Goal: Check status: Check status

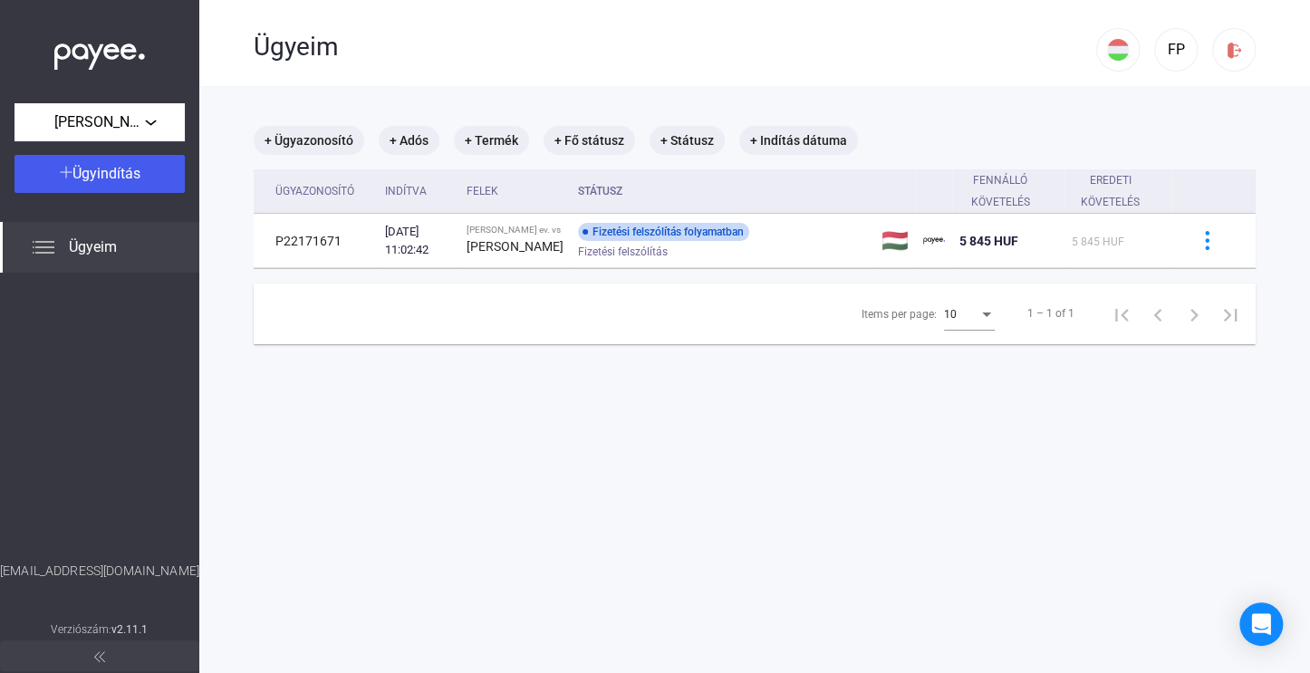
click at [109, 244] on span "Ügyeim" at bounding box center [93, 247] width 48 height 22
click at [108, 255] on span "Ügyeim" at bounding box center [93, 247] width 48 height 22
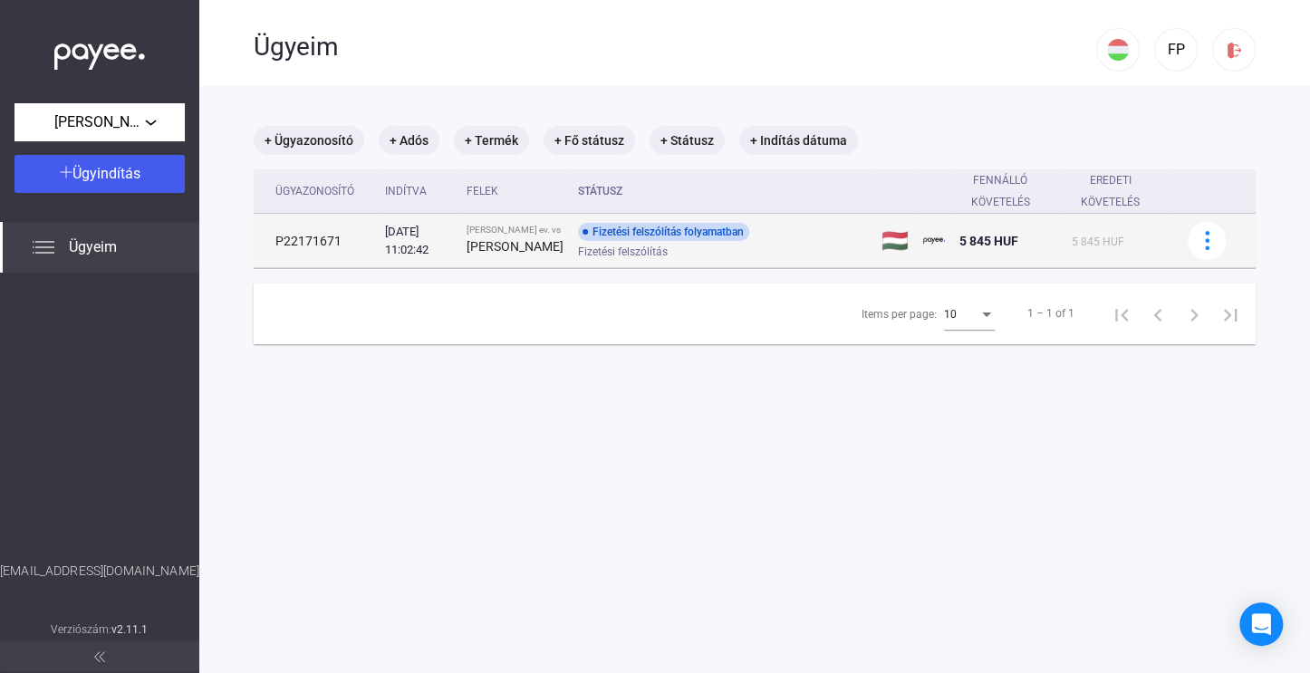
click at [754, 258] on div "Fizetési felszólítás" at bounding box center [722, 252] width 289 height 14
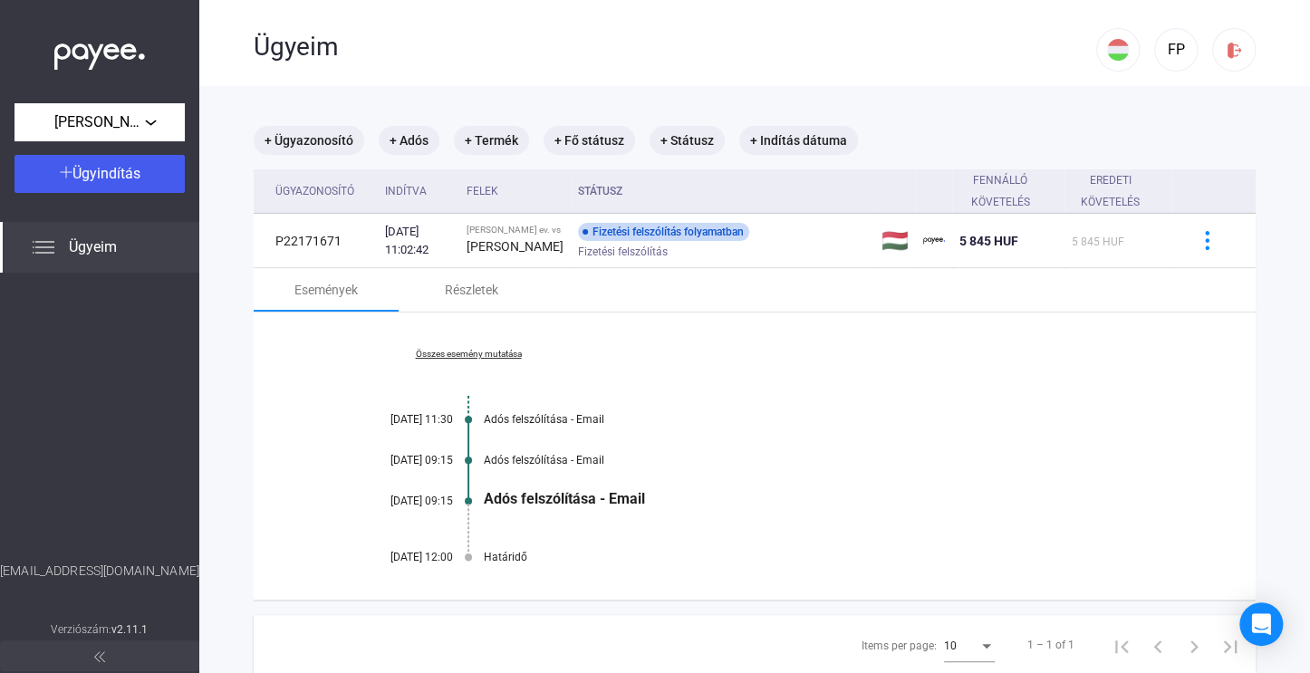
click at [87, 253] on span "Ügyeim" at bounding box center [93, 247] width 48 height 22
click at [91, 248] on span "Ügyeim" at bounding box center [93, 247] width 48 height 22
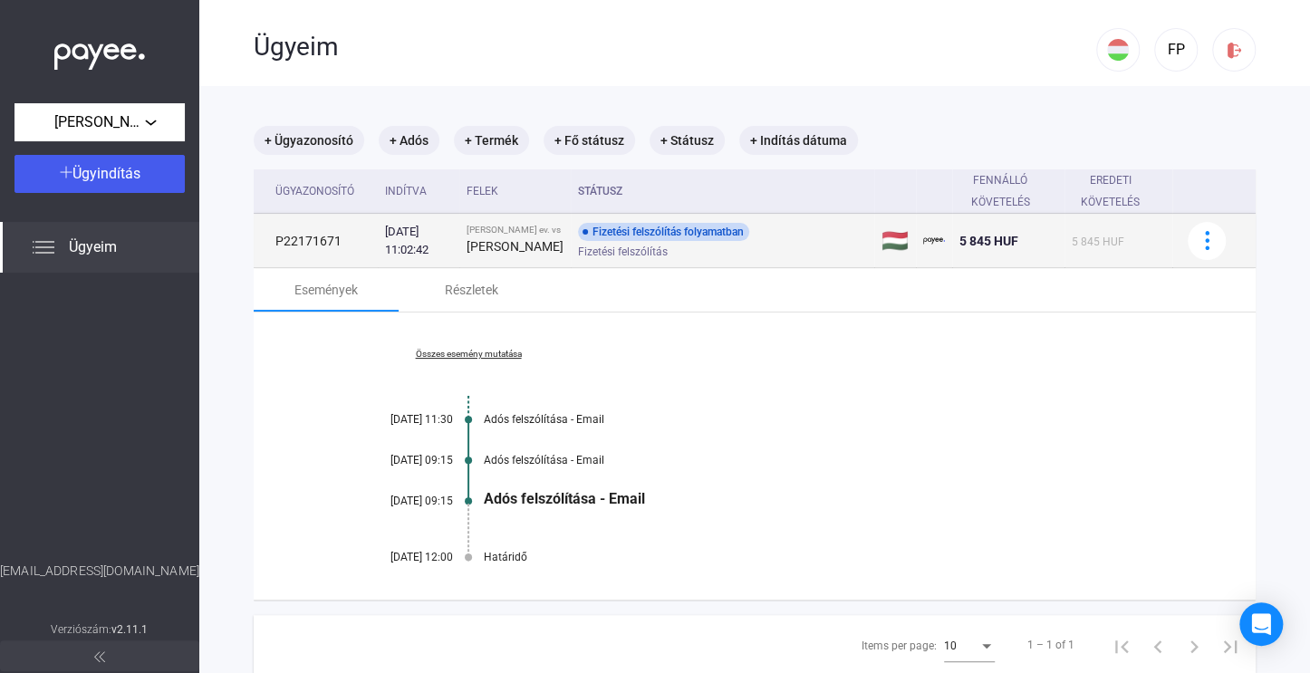
click at [780, 268] on td "Fizetési felszólítás folyamatban Fizetési felszólítás" at bounding box center [722, 241] width 303 height 54
